Goal: Task Accomplishment & Management: Use online tool/utility

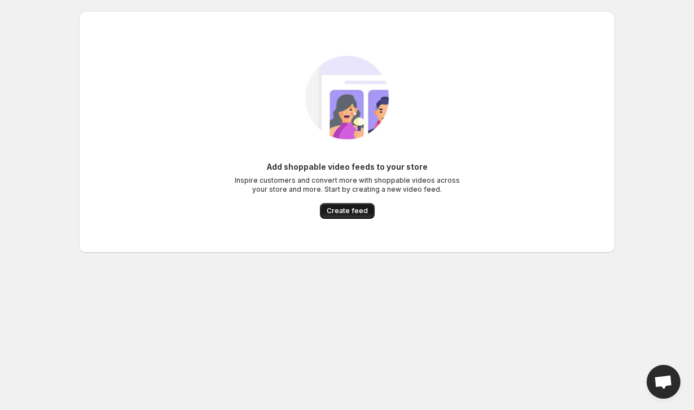
click at [360, 214] on span "Create feed" at bounding box center [347, 210] width 41 height 9
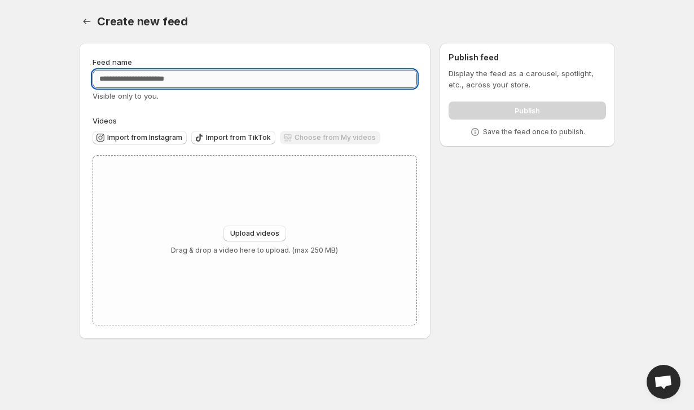
click at [336, 86] on input "Feed name" at bounding box center [255, 79] width 324 height 18
type input "*****"
click at [241, 235] on span "Upload videos" at bounding box center [254, 233] width 49 height 9
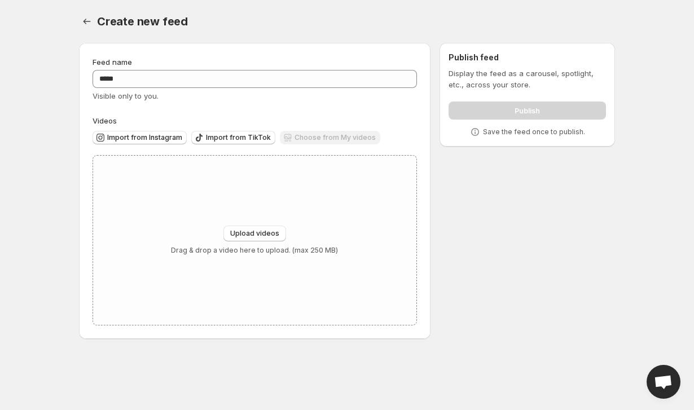
click at [171, 130] on div "Import from Instagram Import from TikTok Choose from My videos" at bounding box center [252, 136] width 329 height 20
click at [170, 135] on span "Import from Instagram" at bounding box center [144, 137] width 75 height 9
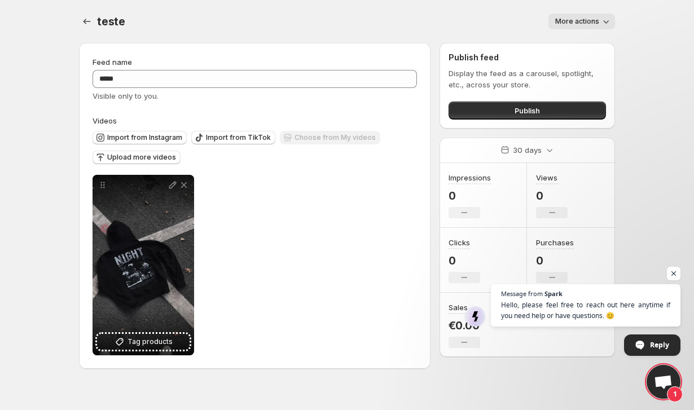
click at [566, 100] on div "Publish" at bounding box center [526, 108] width 157 height 23
click at [566, 106] on button "Publish" at bounding box center [526, 111] width 157 height 18
click at [596, 11] on div "teste. This page is ready teste More actions More actions More actions" at bounding box center [347, 21] width 536 height 43
click at [596, 16] on button "More actions" at bounding box center [581, 22] width 67 height 16
click at [566, 54] on div "Delete" at bounding box center [568, 44] width 36 height 25
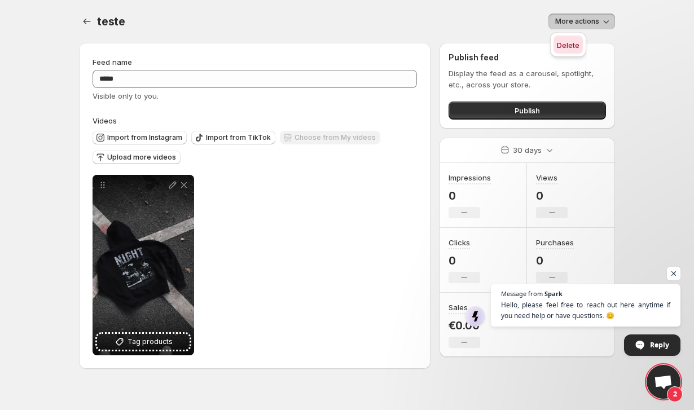
click at [566, 50] on span "Delete" at bounding box center [568, 44] width 23 height 11
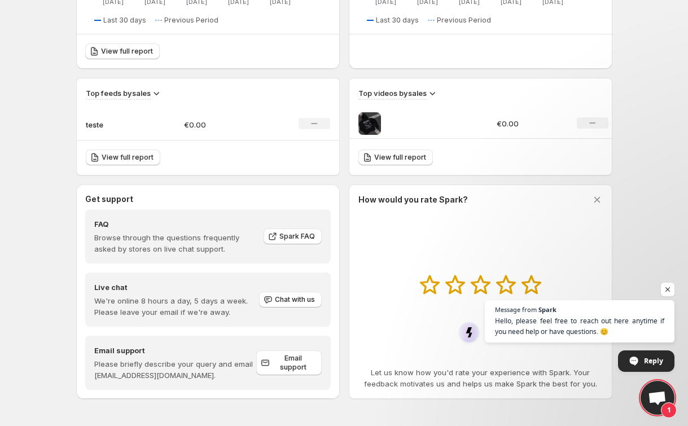
scroll to position [320, 0]
click at [404, 137] on td at bounding box center [421, 124] width 144 height 30
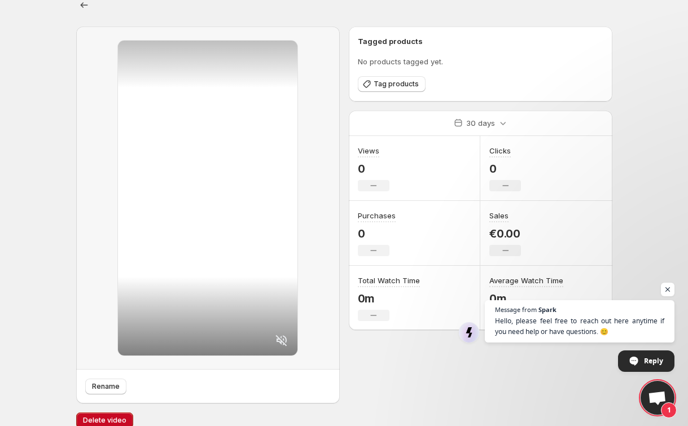
scroll to position [15, 0]
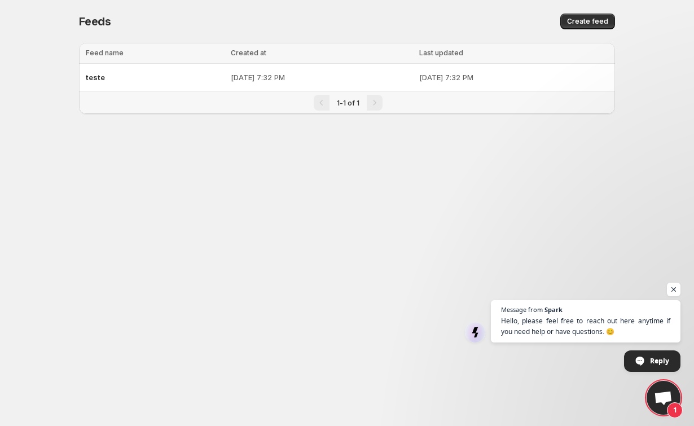
click at [429, 90] on td "[DATE] 7:32 PM" at bounding box center [515, 78] width 199 height 28
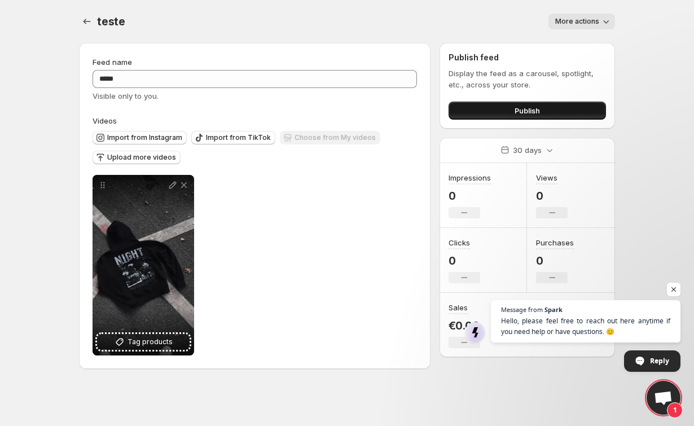
click at [482, 113] on button "Publish" at bounding box center [526, 111] width 157 height 18
click at [79, 19] on button "Settings" at bounding box center [87, 22] width 16 height 16
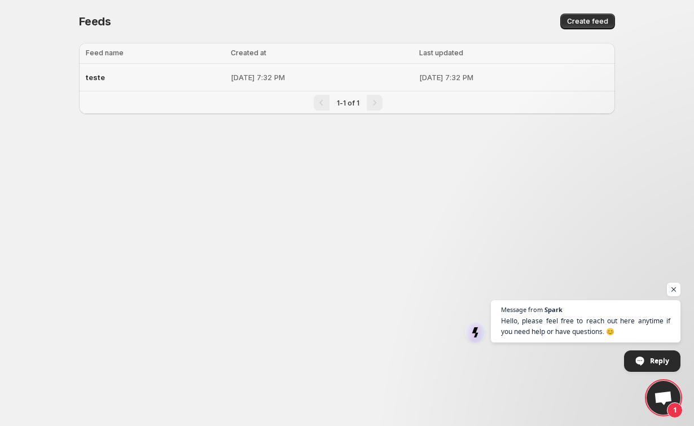
click at [454, 75] on p "[DATE] 7:32 PM" at bounding box center [513, 77] width 189 height 11
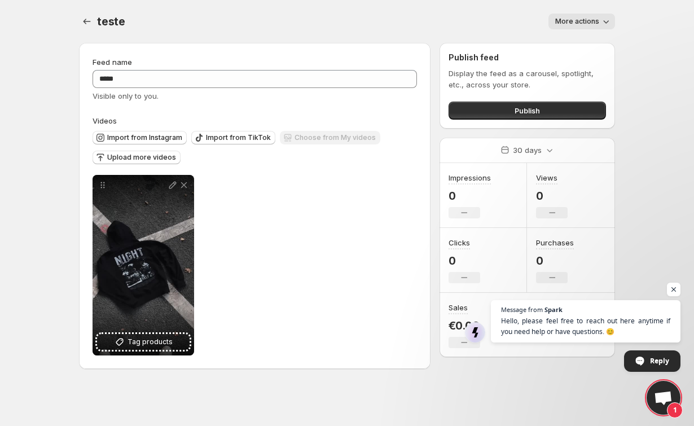
click at [605, 9] on div "teste. This page is ready teste More actions More actions More actions" at bounding box center [347, 21] width 536 height 43
click at [604, 19] on icon "button" at bounding box center [605, 21] width 11 height 11
click at [566, 49] on span "Delete" at bounding box center [568, 45] width 23 height 9
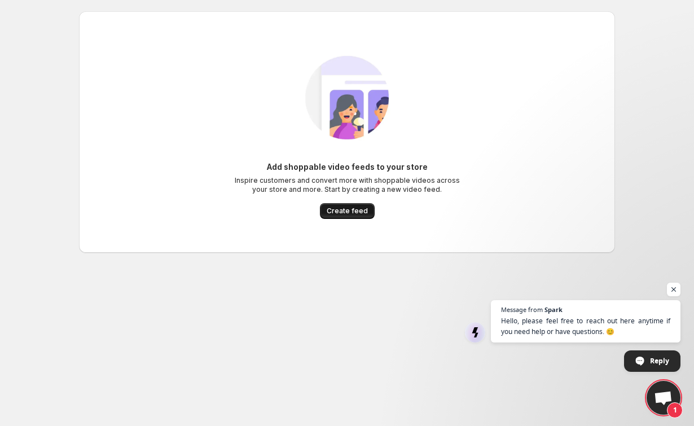
click at [355, 208] on span "Create feed" at bounding box center [347, 210] width 41 height 9
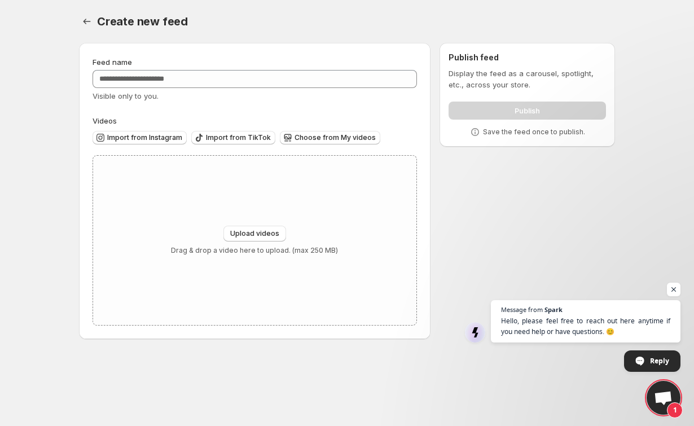
click at [331, 91] on div "Visible only to you." at bounding box center [255, 95] width 324 height 11
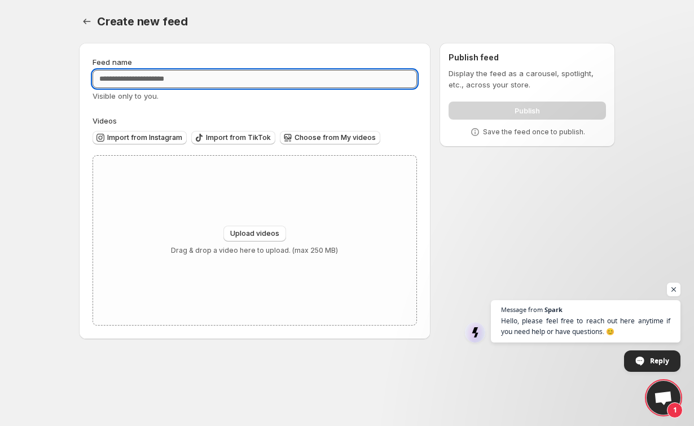
click at [341, 71] on input "Feed name" at bounding box center [255, 79] width 324 height 18
type input "*****"
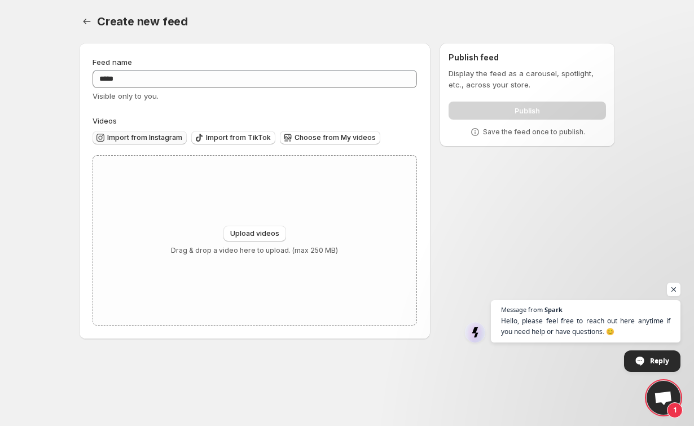
click at [141, 142] on span "Import from Instagram" at bounding box center [144, 137] width 75 height 9
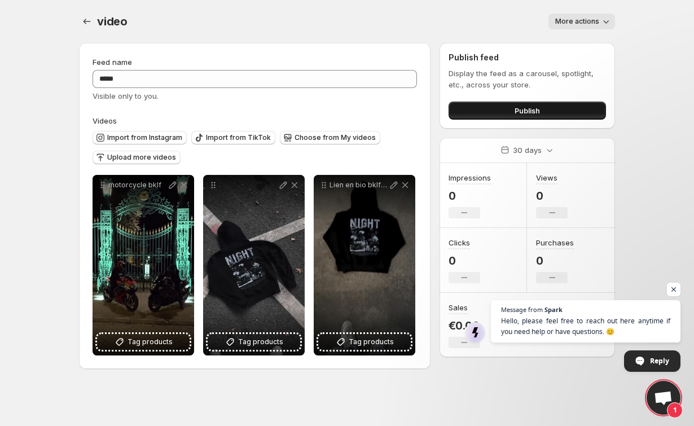
click at [472, 104] on button "Publish" at bounding box center [526, 111] width 157 height 18
click at [603, 14] on button "More actions" at bounding box center [581, 22] width 67 height 16
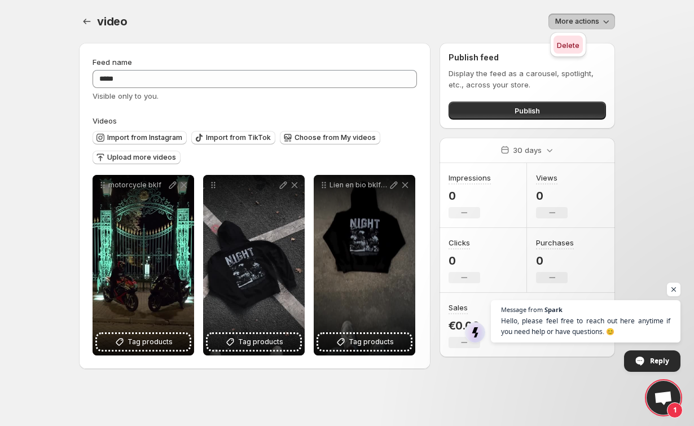
click at [579, 43] on span "Delete" at bounding box center [568, 45] width 23 height 9
